Goal: Information Seeking & Learning: Learn about a topic

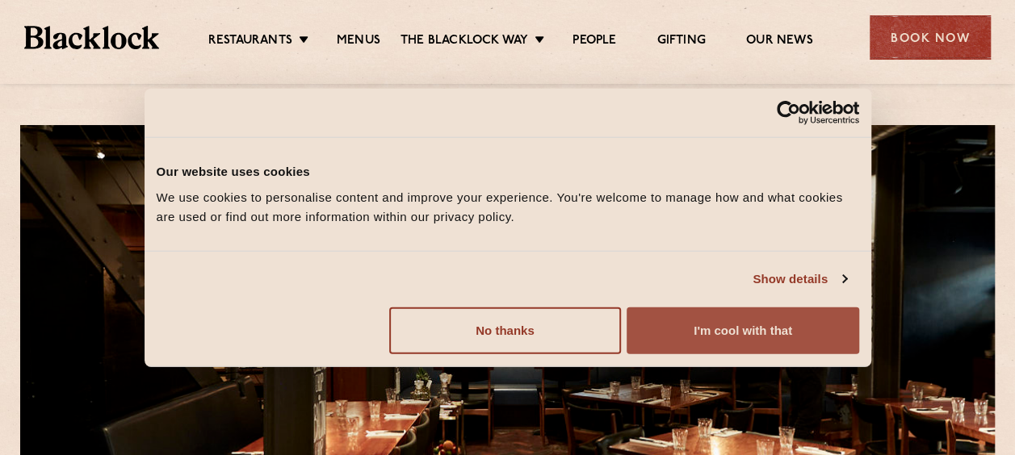
click at [709, 339] on button "I'm cool with that" at bounding box center [743, 330] width 232 height 47
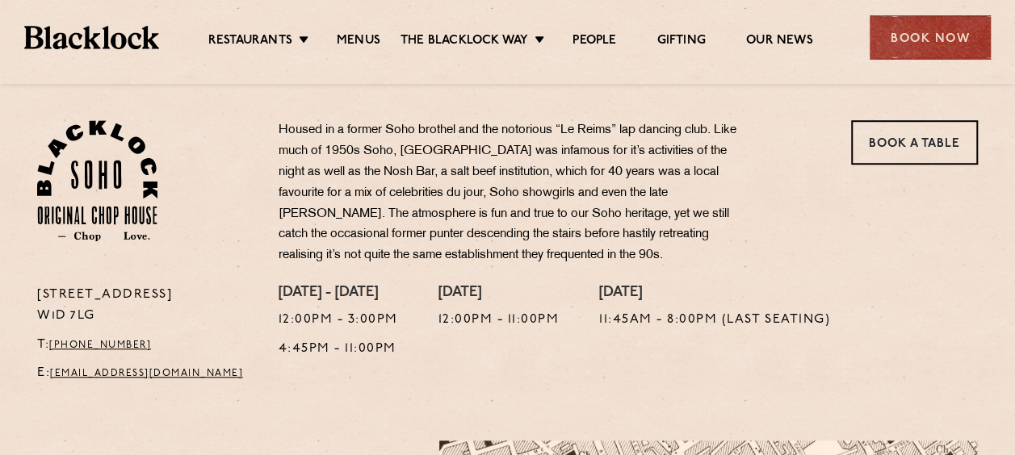
scroll to position [483, 0]
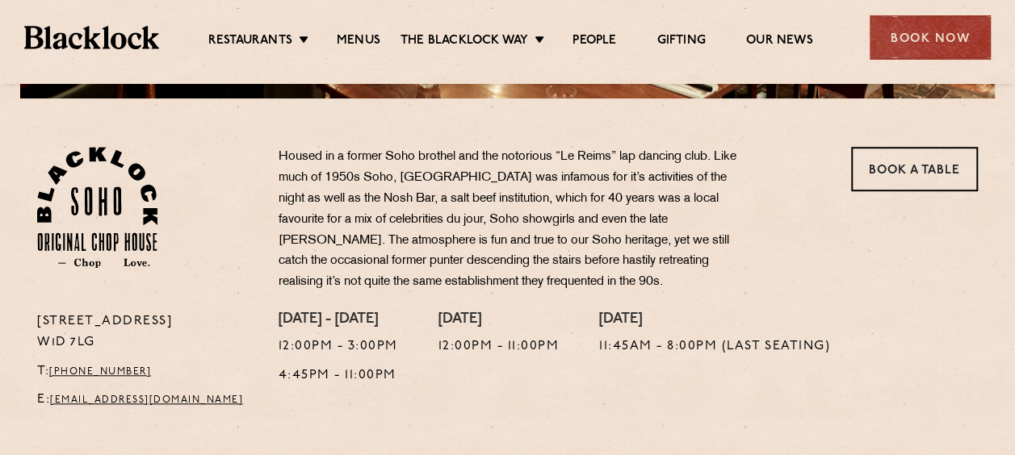
click at [357, 31] on ul "Restaurants [GEOGRAPHIC_DATA] [GEOGRAPHIC_DATA] [GEOGRAPHIC_DATA] [GEOGRAPHIC_D…" at bounding box center [510, 38] width 702 height 26
click at [359, 34] on link "Menus" at bounding box center [359, 42] width 44 height 18
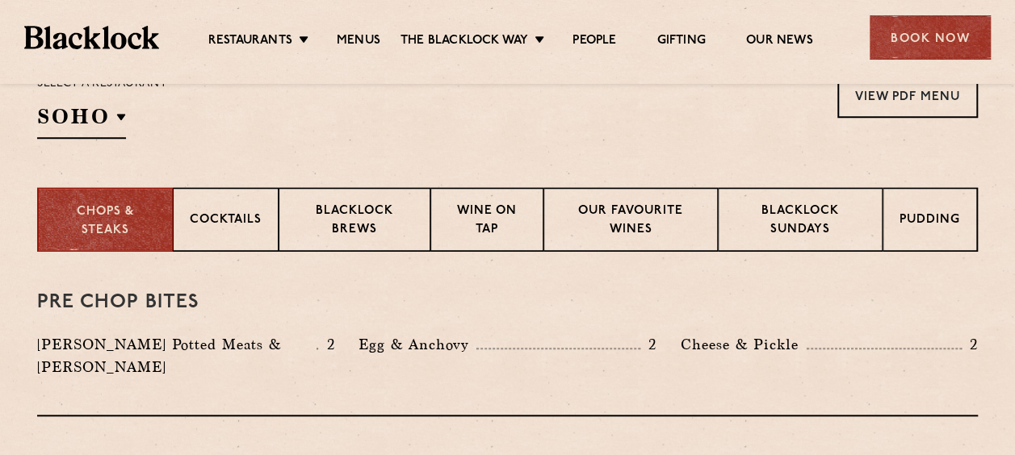
scroll to position [560, 0]
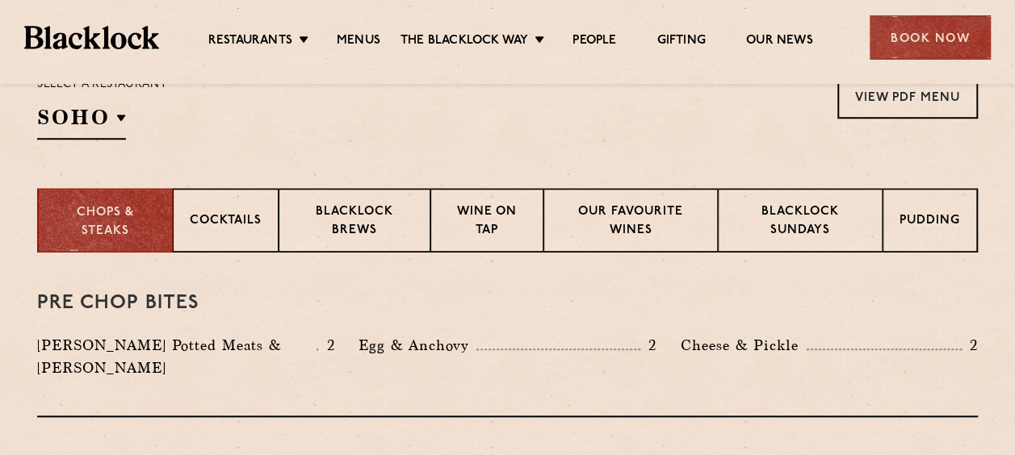
click at [267, 289] on div "Pre Chop Bites Blacklock Potted Meats & Kimchi 2 Egg & Anchovy 2 Cheese & Pickl…" at bounding box center [507, 335] width 941 height 165
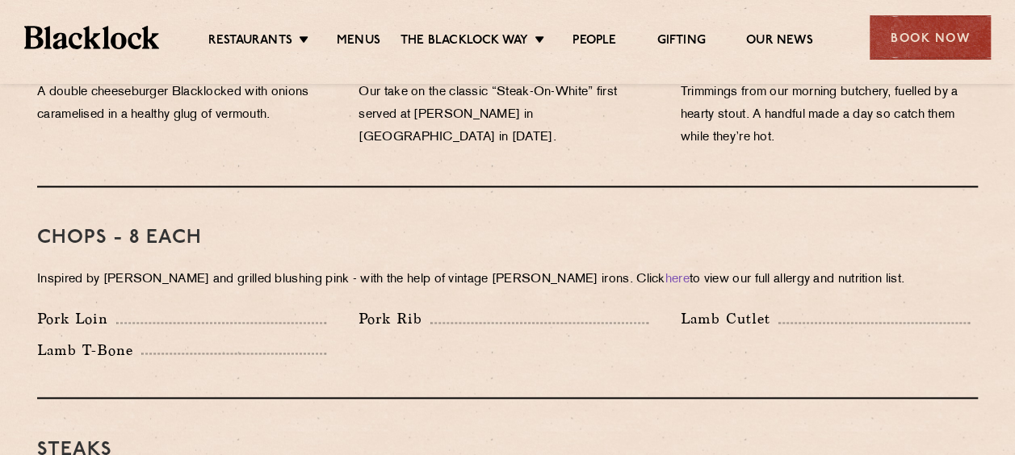
scroll to position [1193, 0]
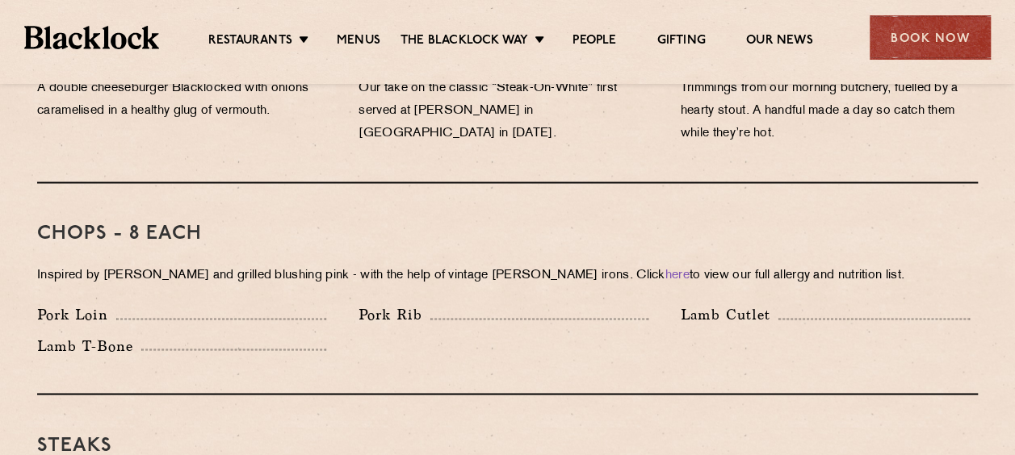
click at [226, 354] on div "Chops - 8 each Inspired by Joe Beef and grilled blushing pink - with the help o…" at bounding box center [507, 289] width 941 height 212
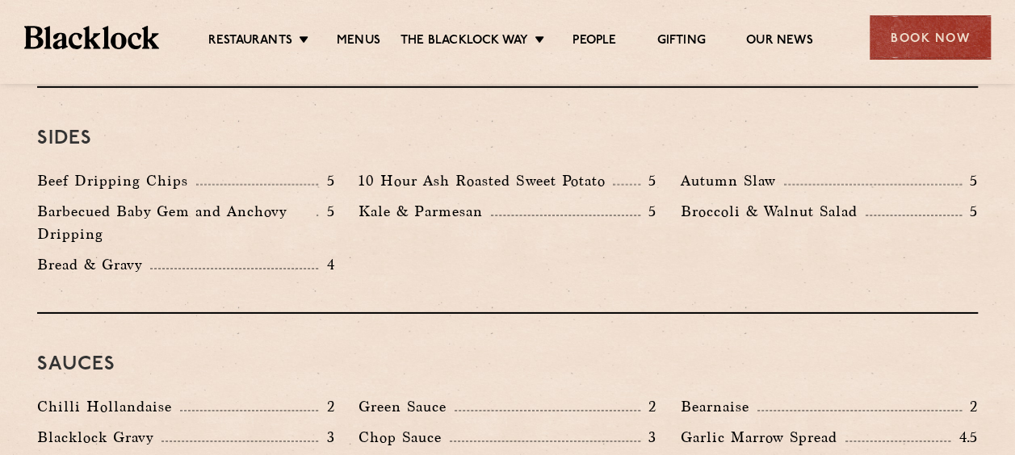
scroll to position [2476, 0]
